Goal: Task Accomplishment & Management: Manage account settings

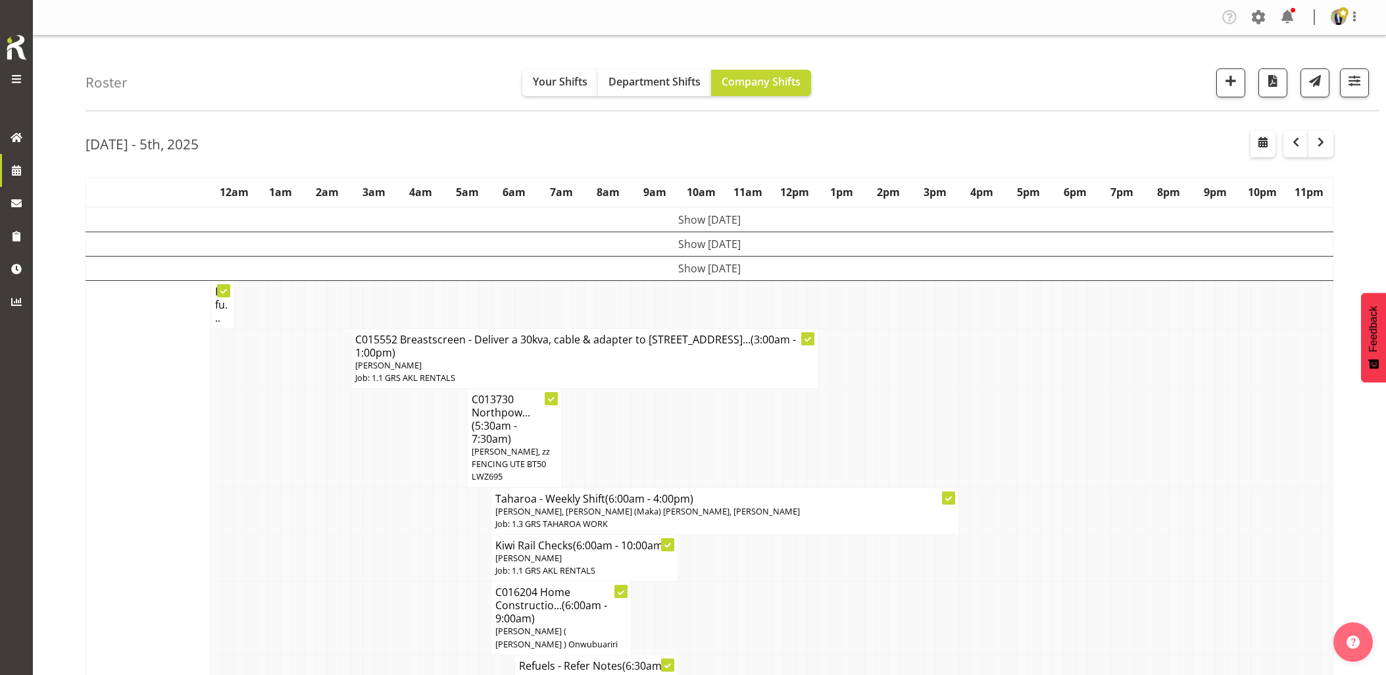
scroll to position [1608, 0]
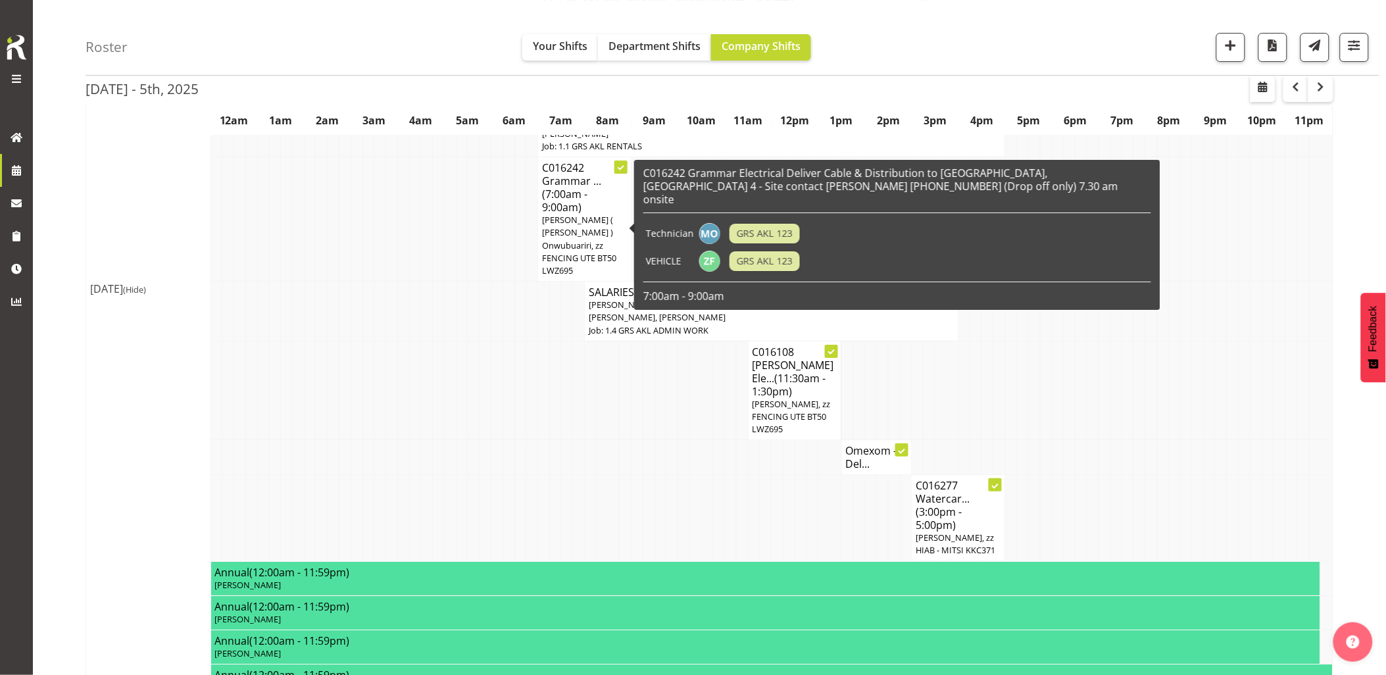
click at [607, 440] on td at bounding box center [602, 457] width 12 height 35
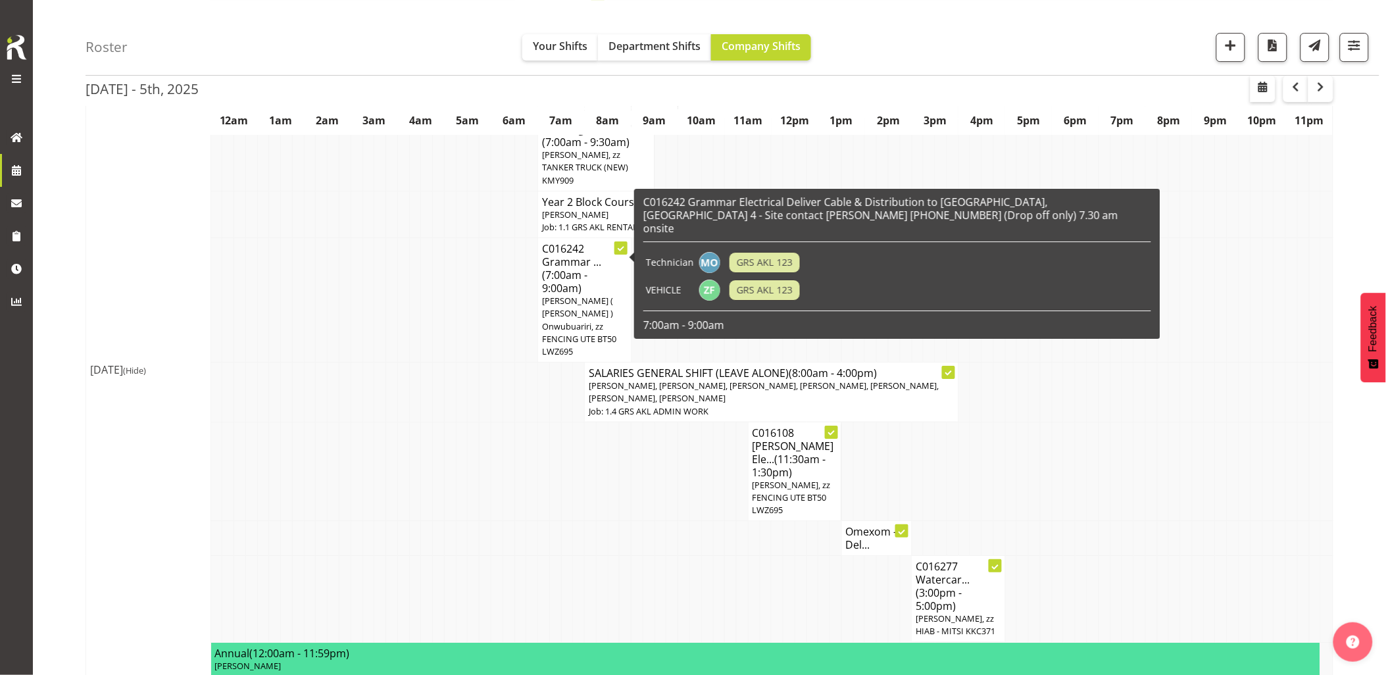
scroll to position [1535, 0]
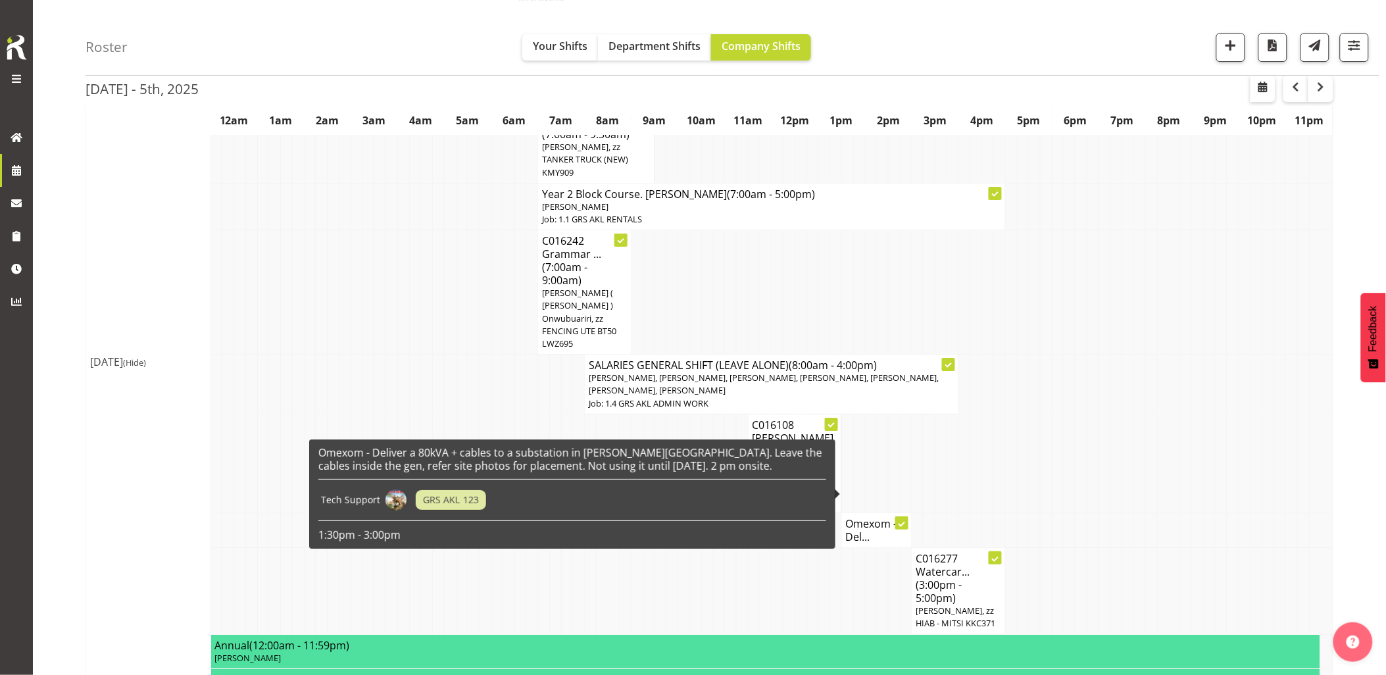
click at [857, 517] on h4 "Omexom - Del..." at bounding box center [877, 530] width 62 height 26
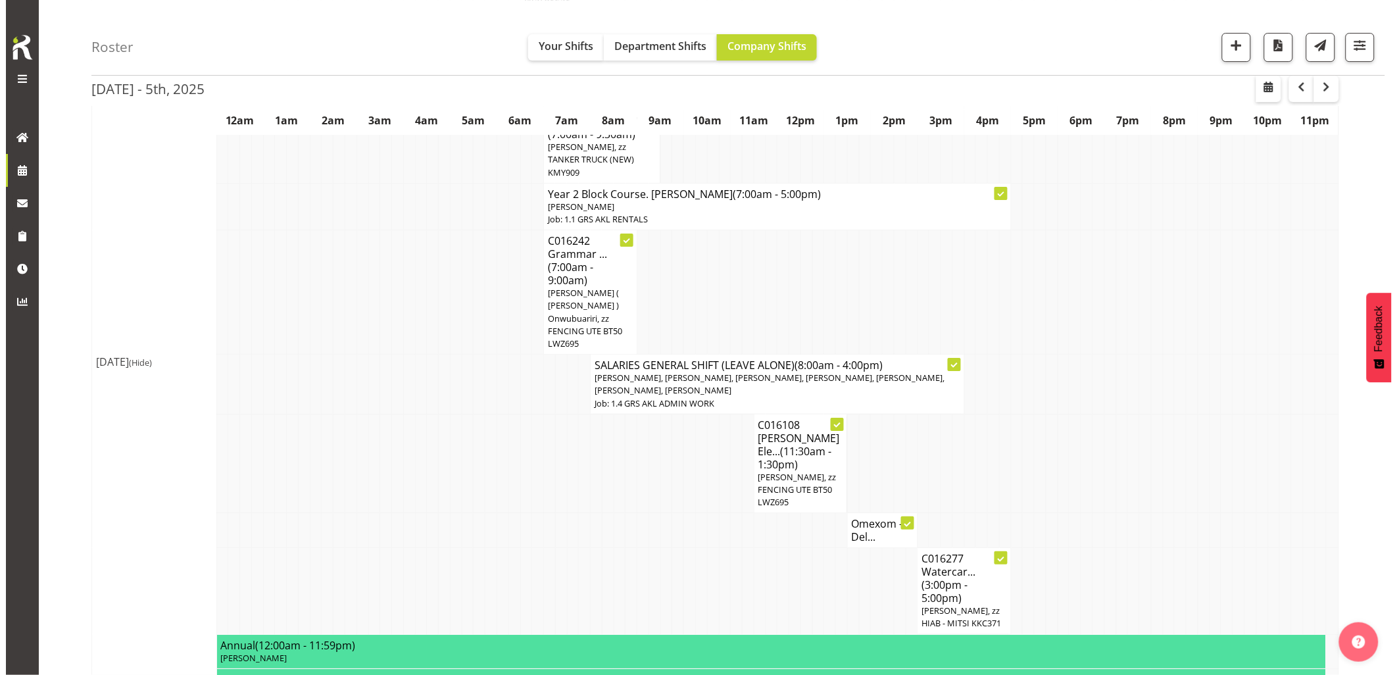
scroll to position [1522, 0]
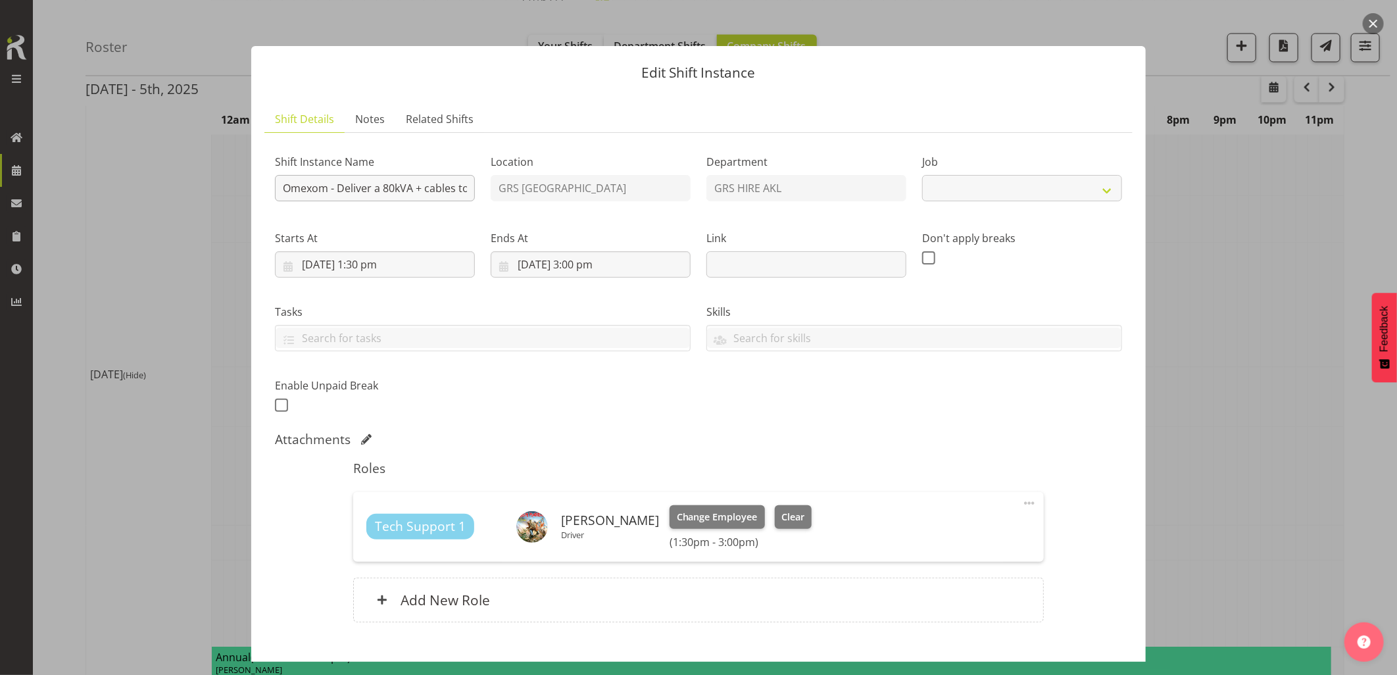
select select "7504"
drag, startPoint x: 332, startPoint y: 191, endPoint x: 251, endPoint y: 187, distance: 80.3
click at [251, 187] on section "Shift Details Notes Related Shifts Shift Instance Name Omexom - Deliver a 80kVA…" at bounding box center [698, 385] width 895 height 585
paste input "C016288"
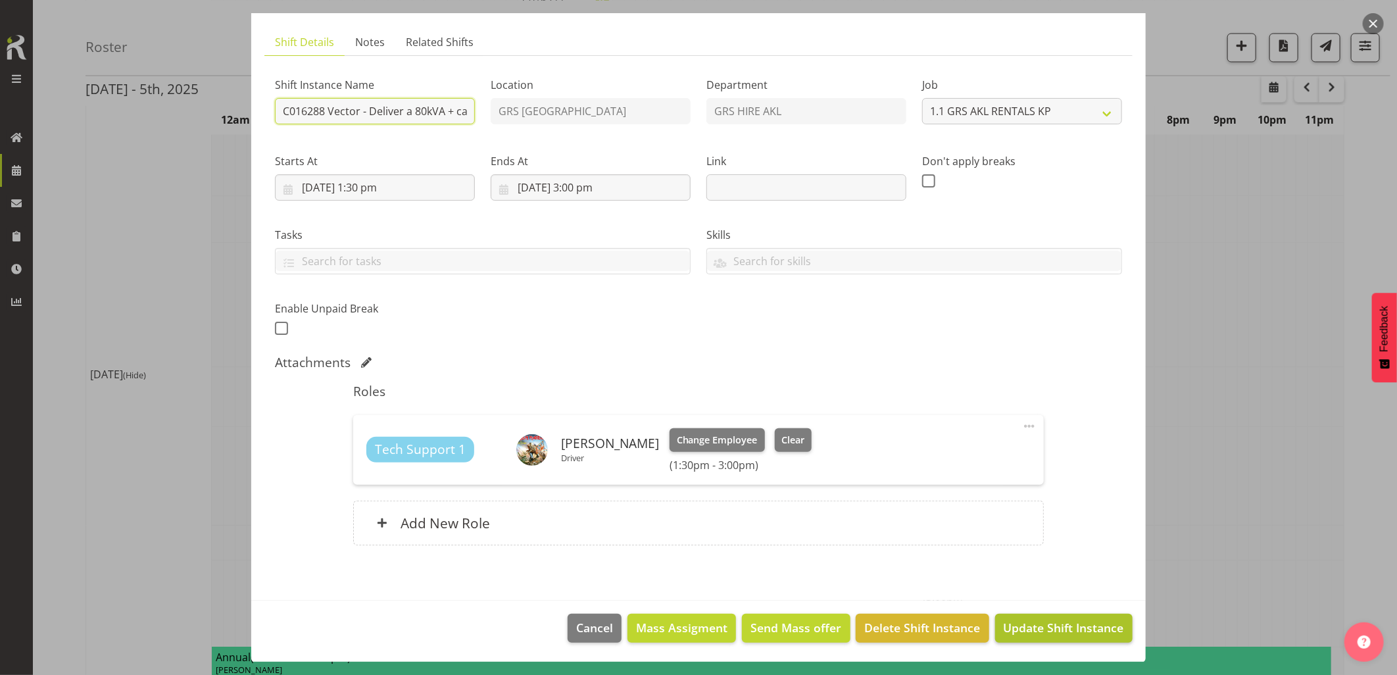
type input "C016288 Vector - Deliver a 80kVA + cables to a substation in [PERSON_NAME][GEOG…"
click at [1030, 630] on span "Update Shift Instance" at bounding box center [1064, 627] width 120 height 17
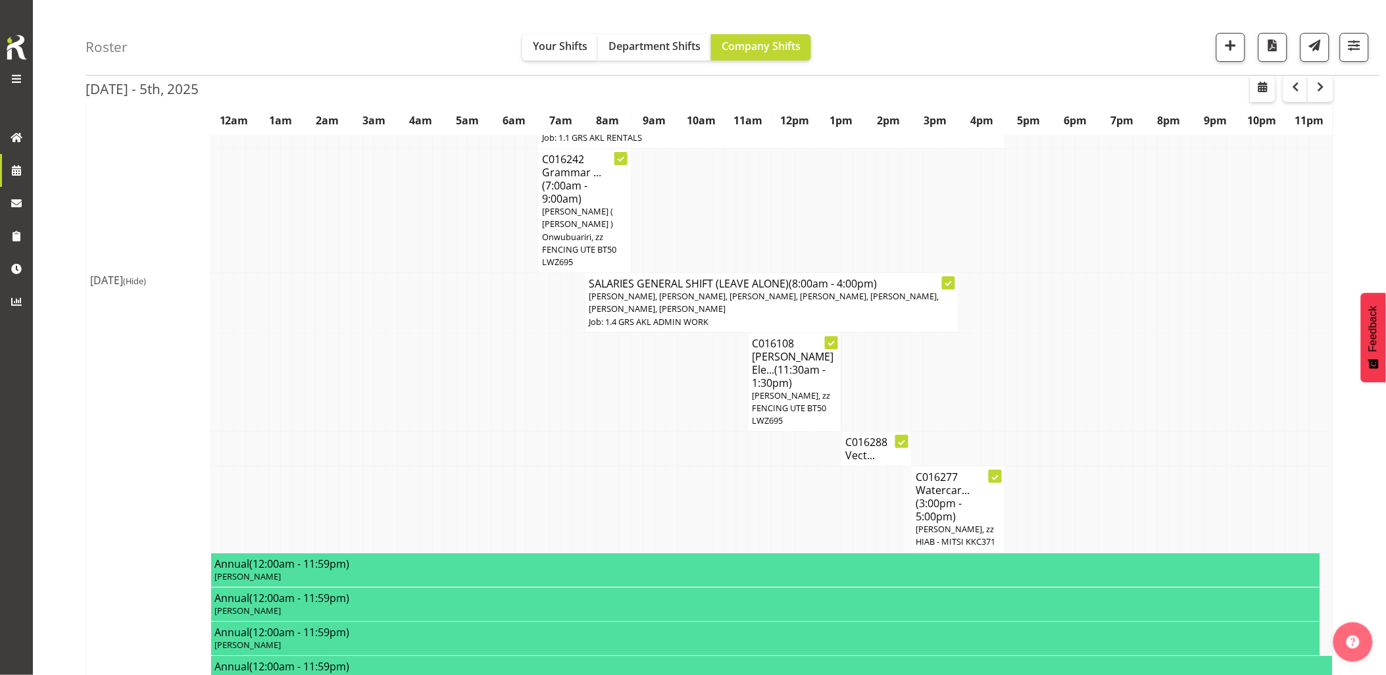
scroll to position [1535, 0]
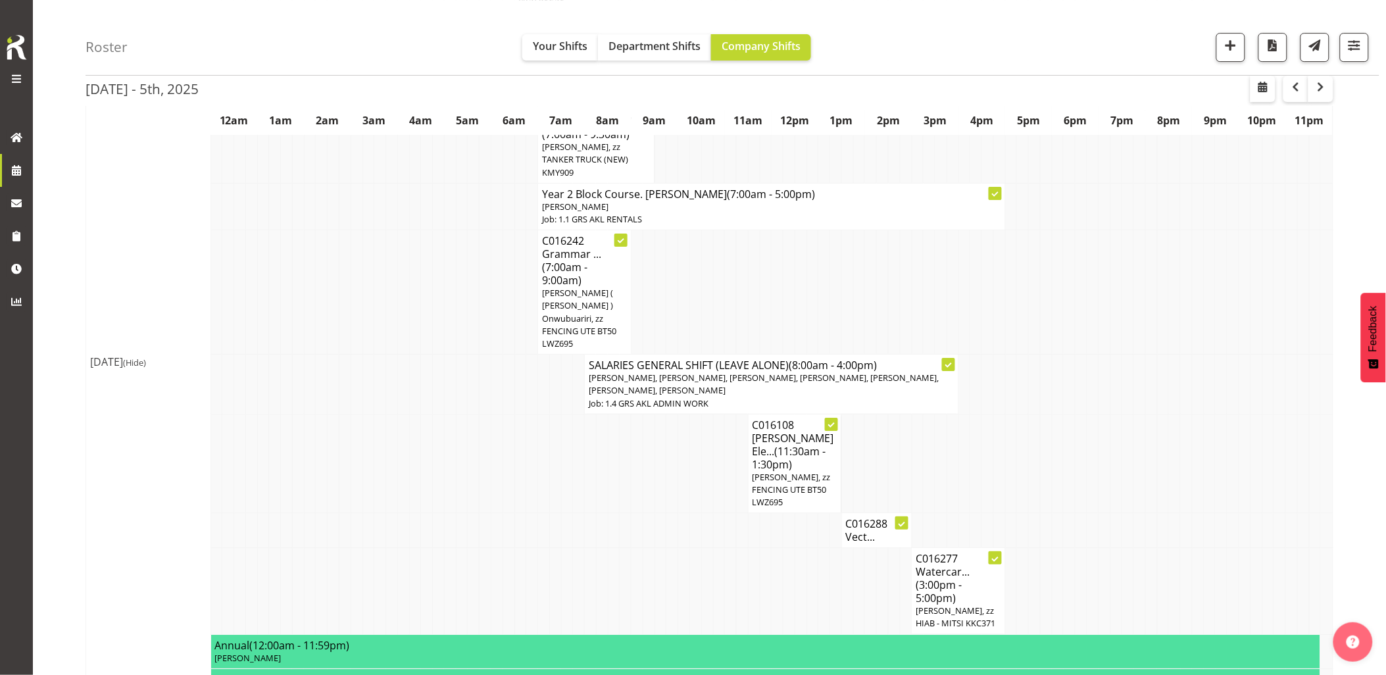
click at [665, 465] on td at bounding box center [661, 463] width 12 height 99
click at [593, 548] on td at bounding box center [591, 591] width 12 height 86
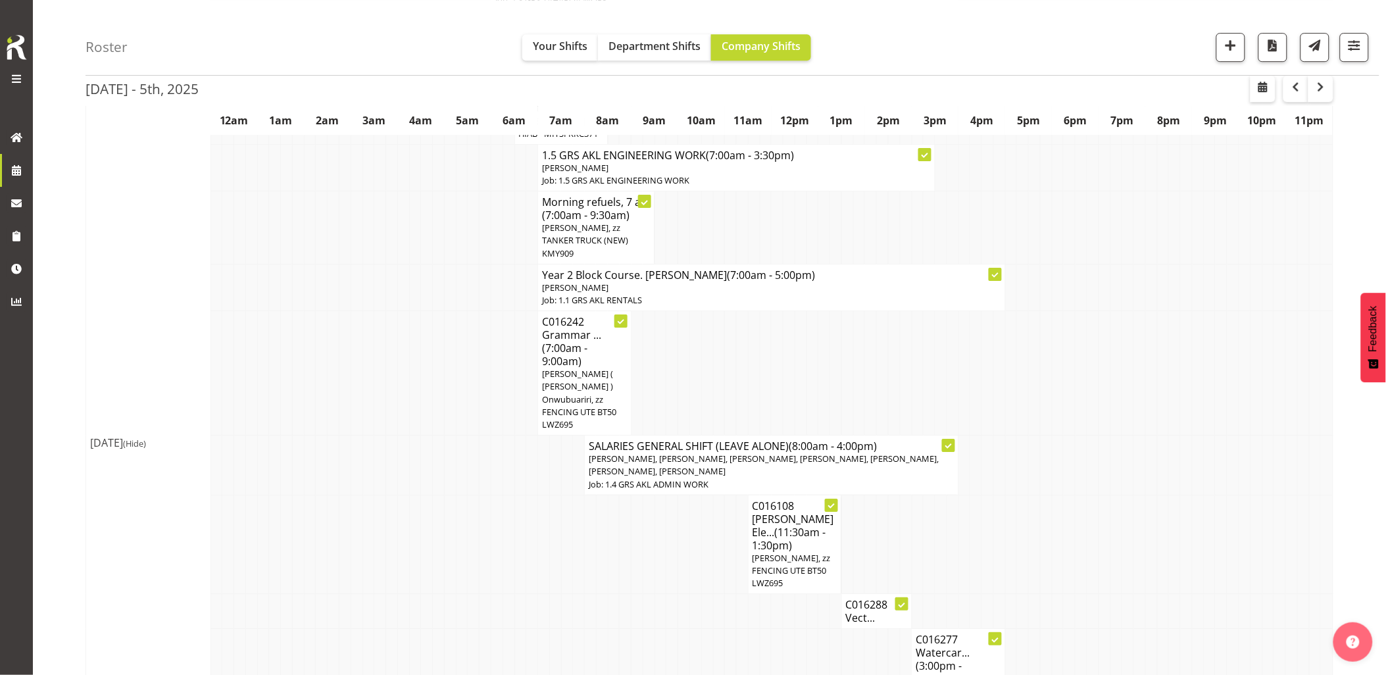
scroll to position [1389, 0]
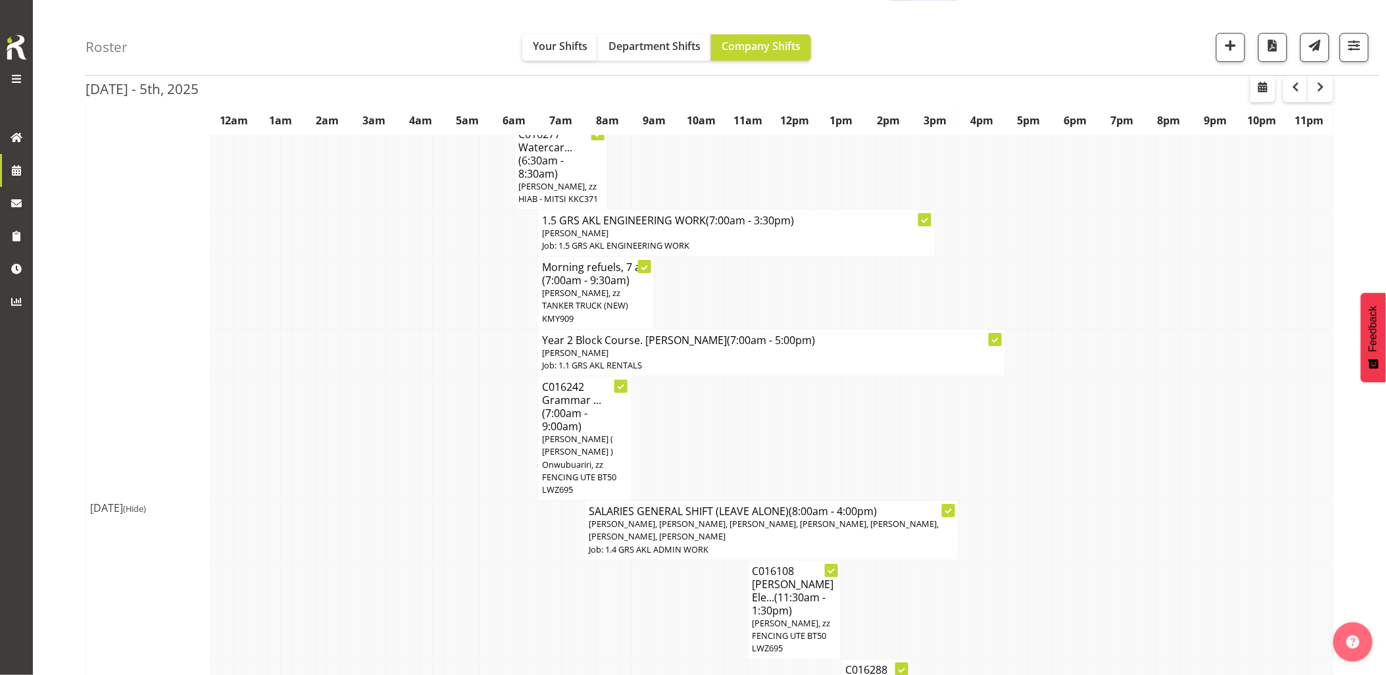
click at [354, 431] on td at bounding box center [357, 438] width 12 height 124
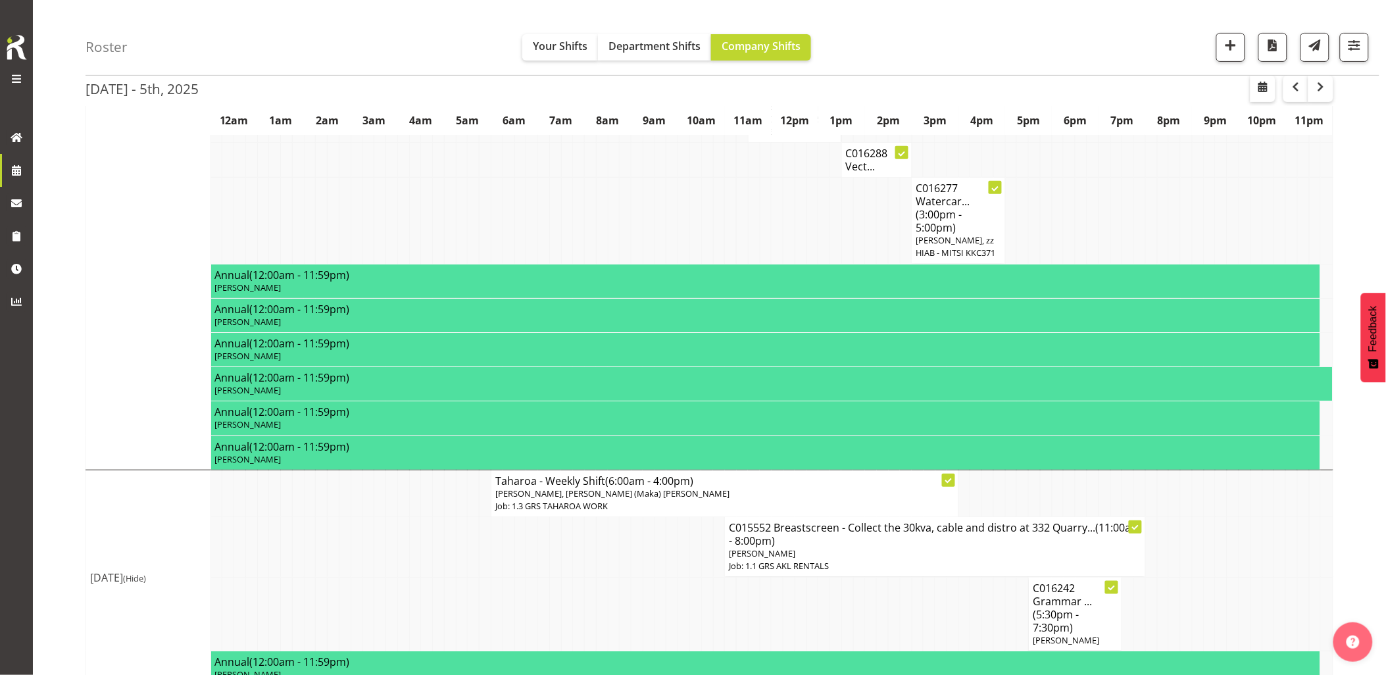
scroll to position [1970, 0]
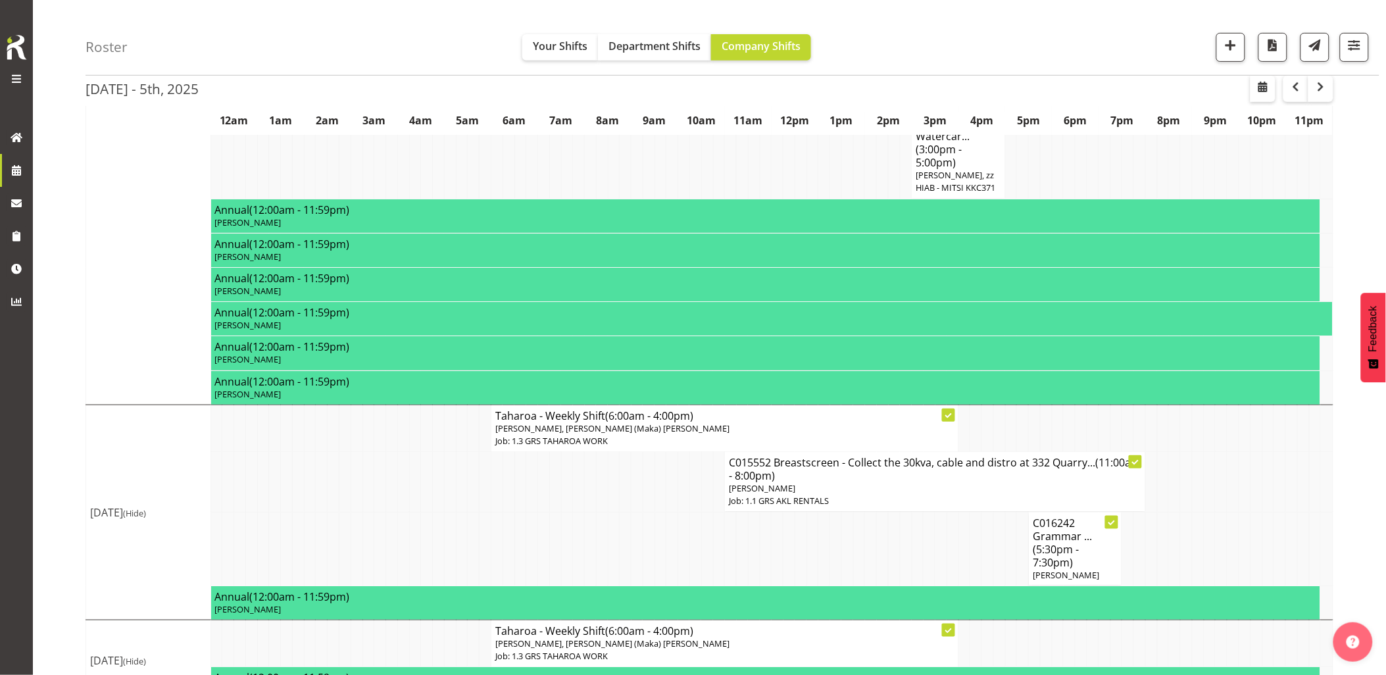
click at [378, 512] on td at bounding box center [380, 549] width 12 height 74
click at [1332, 87] on button "button" at bounding box center [1320, 89] width 25 height 26
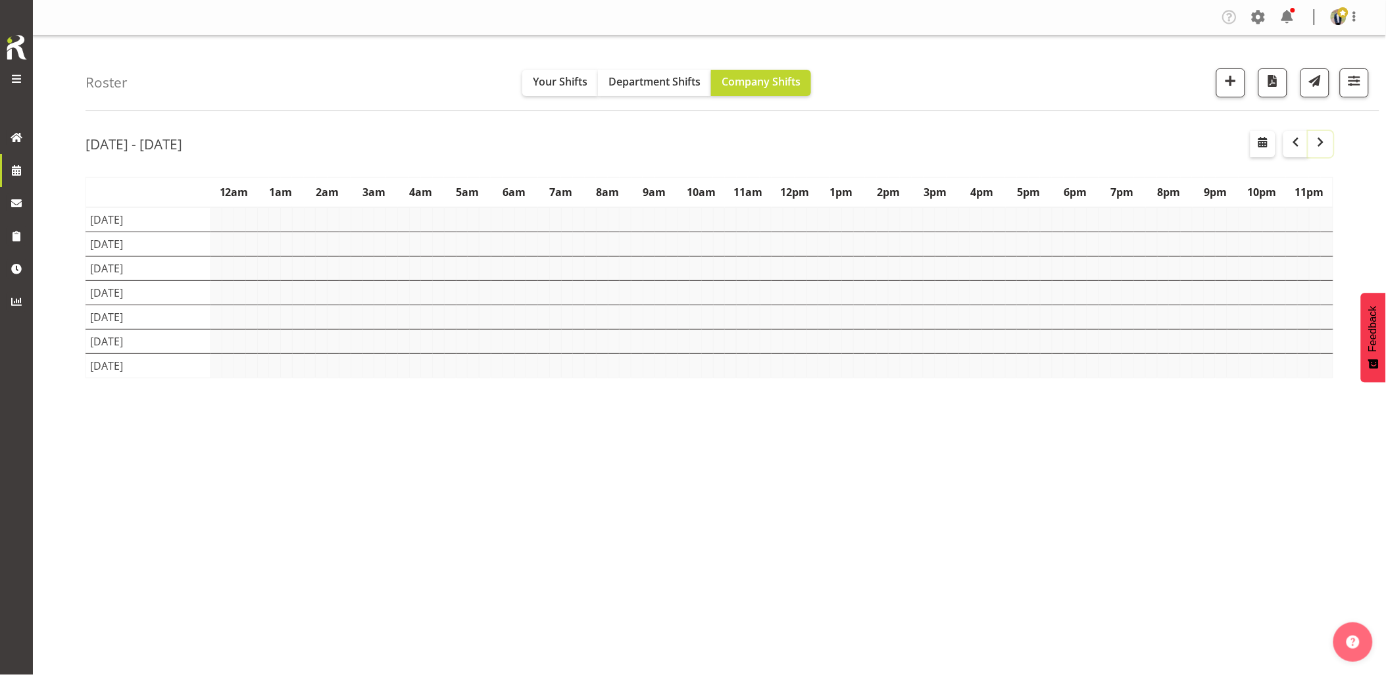
scroll to position [0, 0]
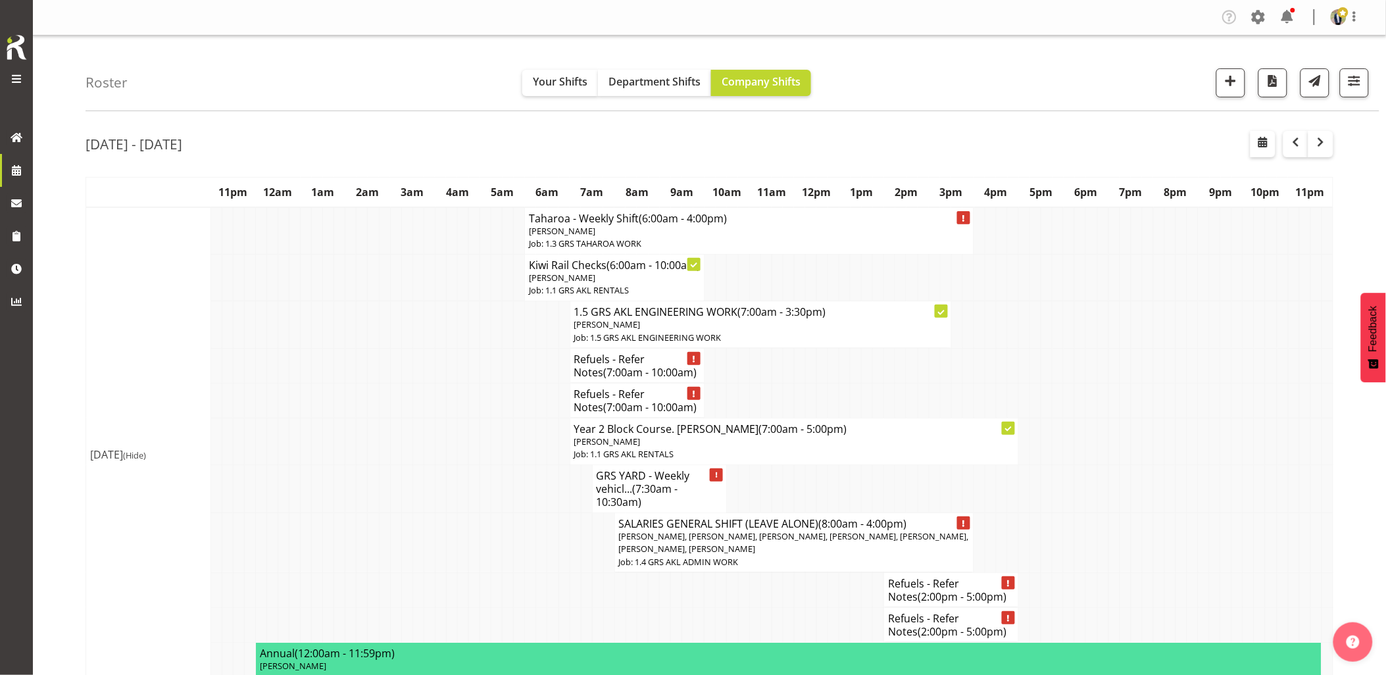
click at [372, 463] on td at bounding box center [373, 441] width 11 height 47
